Goal: Navigation & Orientation: Find specific page/section

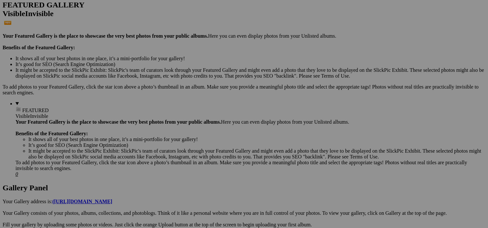
scroll to position [172, 0]
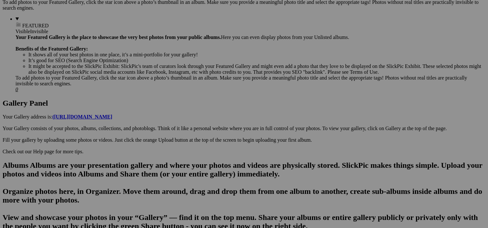
scroll to position [258, 0]
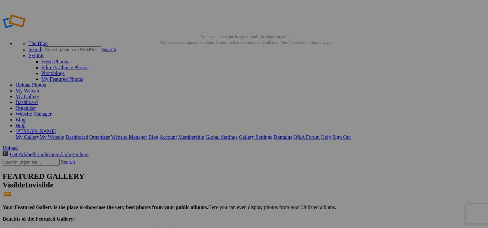
type input "Australia Friends"
drag, startPoint x: 161, startPoint y: 27, endPoint x: 165, endPoint y: 23, distance: 5.5
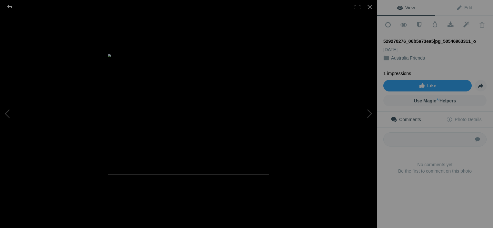
click at [9, 5] on div at bounding box center [9, 6] width 23 height 13
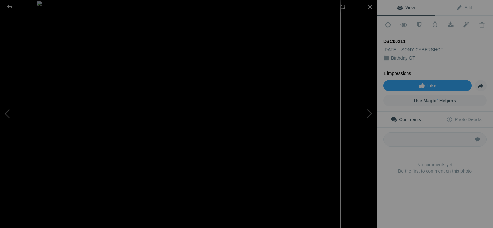
click at [105, 95] on img at bounding box center [188, 114] width 304 height 228
click at [7, 5] on div at bounding box center [9, 6] width 23 height 13
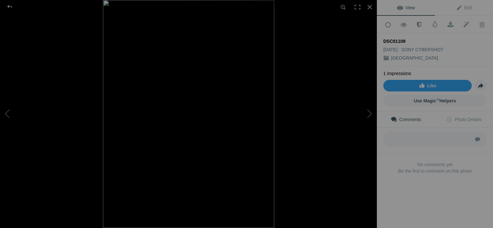
click at [188, 120] on img at bounding box center [188, 114] width 171 height 228
click at [120, 108] on img at bounding box center [189, 129] width 279 height 372
click at [11, 6] on div at bounding box center [9, 6] width 23 height 13
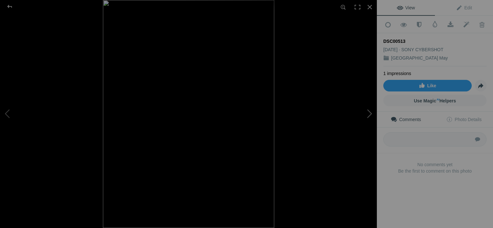
click at [361, 111] on button at bounding box center [352, 114] width 48 height 82
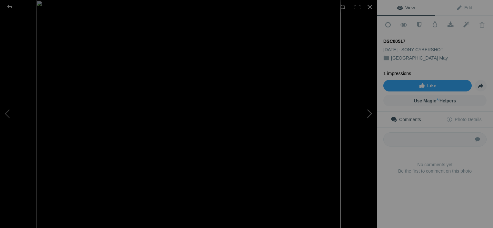
click at [361, 111] on button at bounding box center [352, 114] width 48 height 82
click at [9, 6] on div at bounding box center [9, 6] width 23 height 13
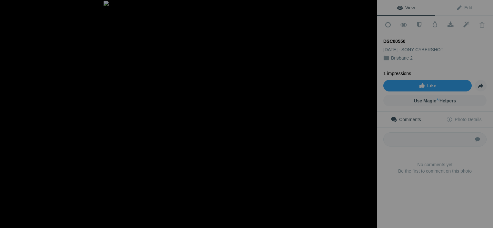
click at [371, 112] on button at bounding box center [352, 114] width 48 height 82
click at [370, 114] on button at bounding box center [352, 114] width 48 height 82
click at [243, 80] on img at bounding box center [188, 114] width 171 height 228
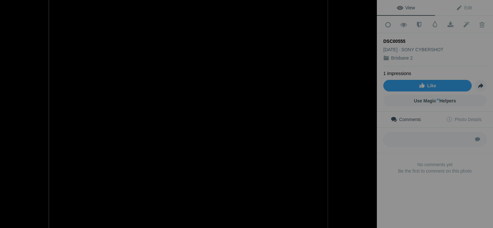
click at [243, 80] on img at bounding box center [188, 135] width 279 height 372
click at [365, 115] on button at bounding box center [352, 114] width 48 height 82
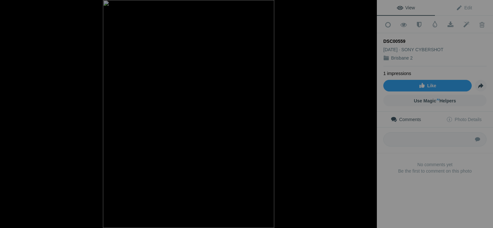
click at [365, 115] on button at bounding box center [352, 114] width 48 height 82
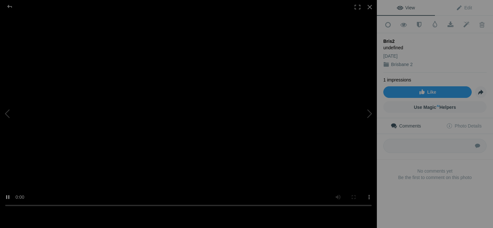
click at [224, 153] on video at bounding box center [188, 113] width 377 height 197
click at [370, 112] on button at bounding box center [352, 114] width 48 height 82
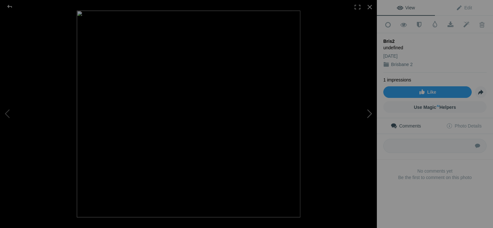
click at [370, 112] on button at bounding box center [352, 114] width 48 height 82
